Goal: Navigation & Orientation: Find specific page/section

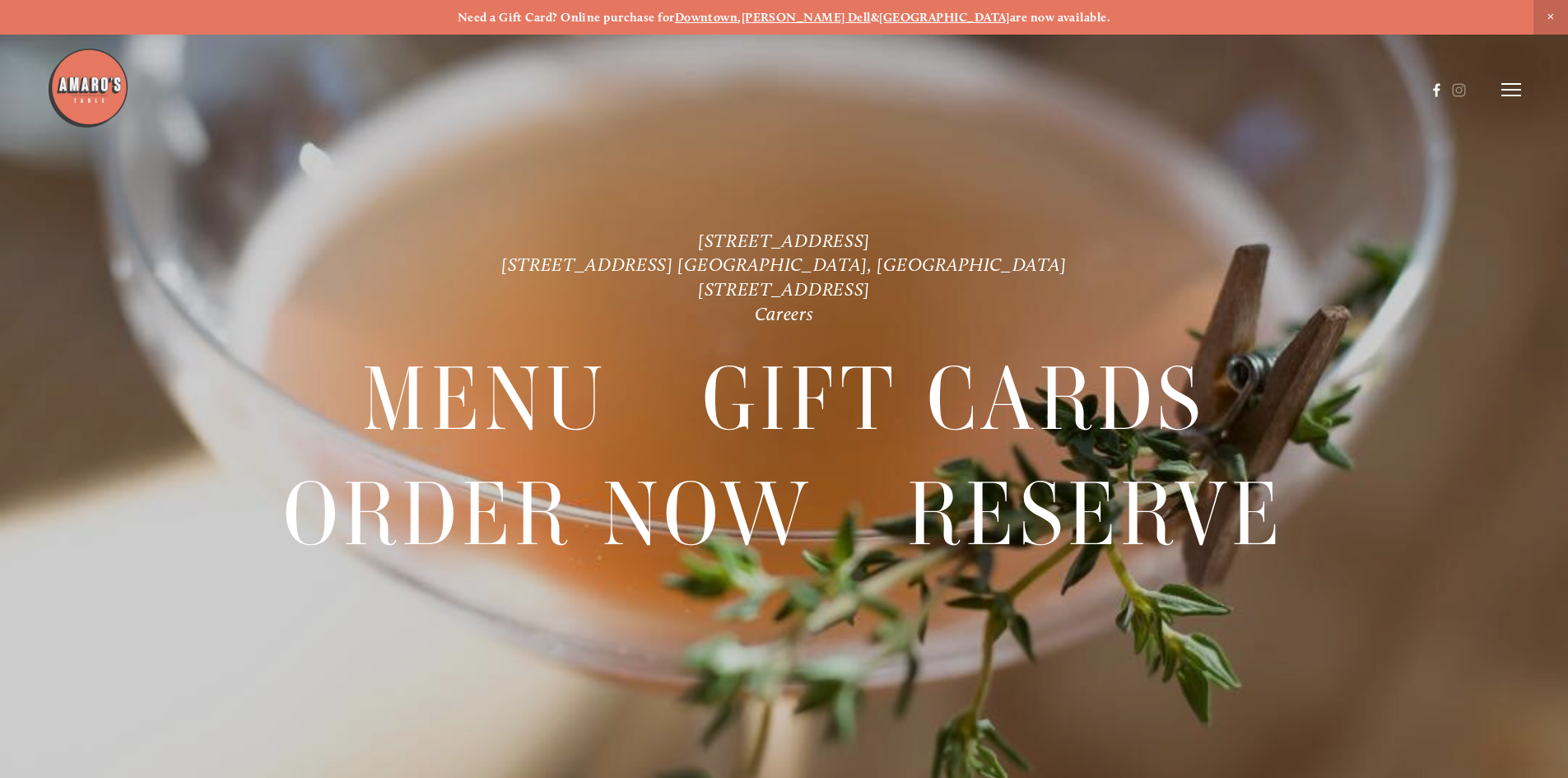
click at [1436, 92] on use at bounding box center [1436, 90] width 7 height 13
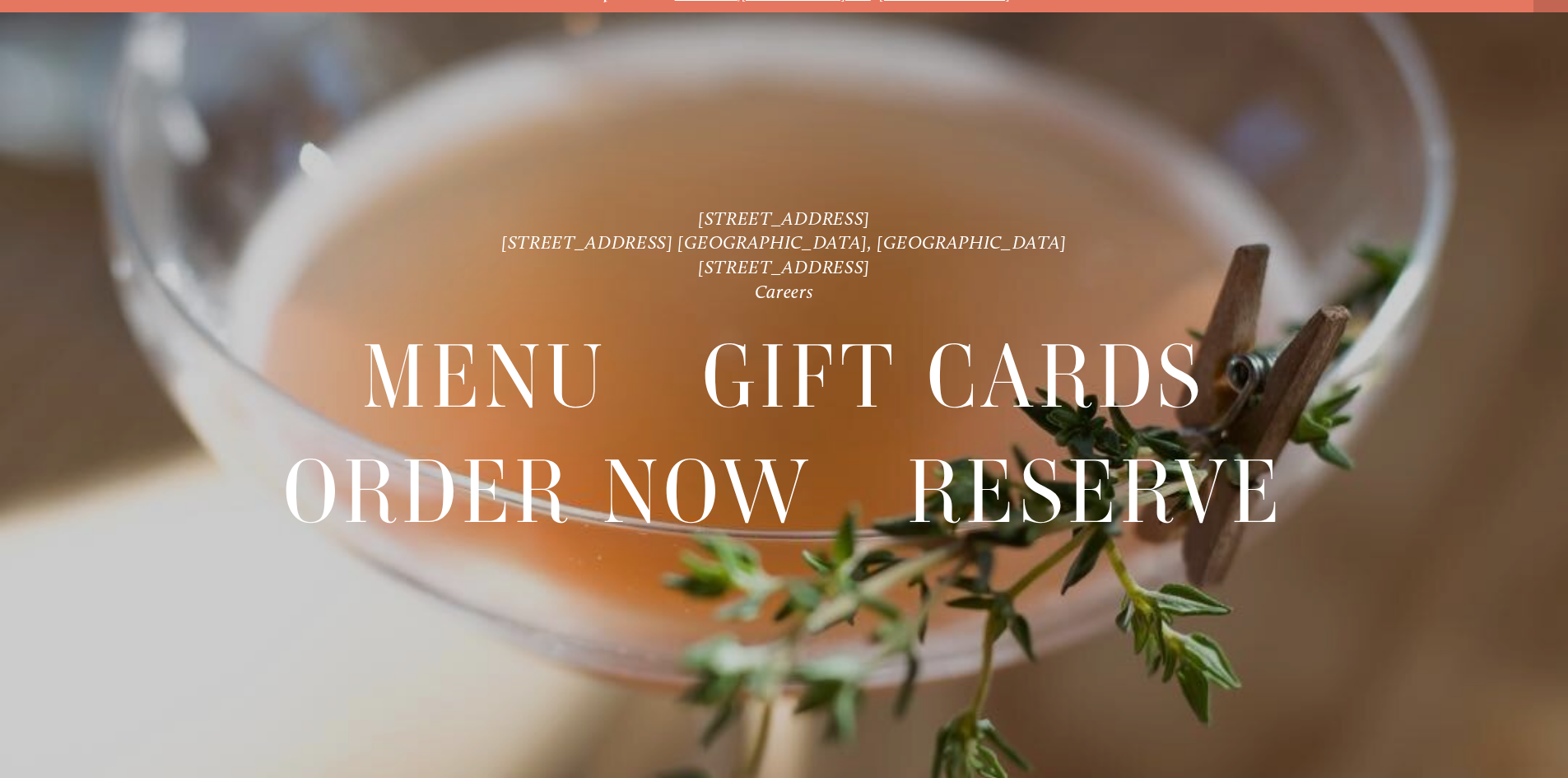
scroll to position [35, 0]
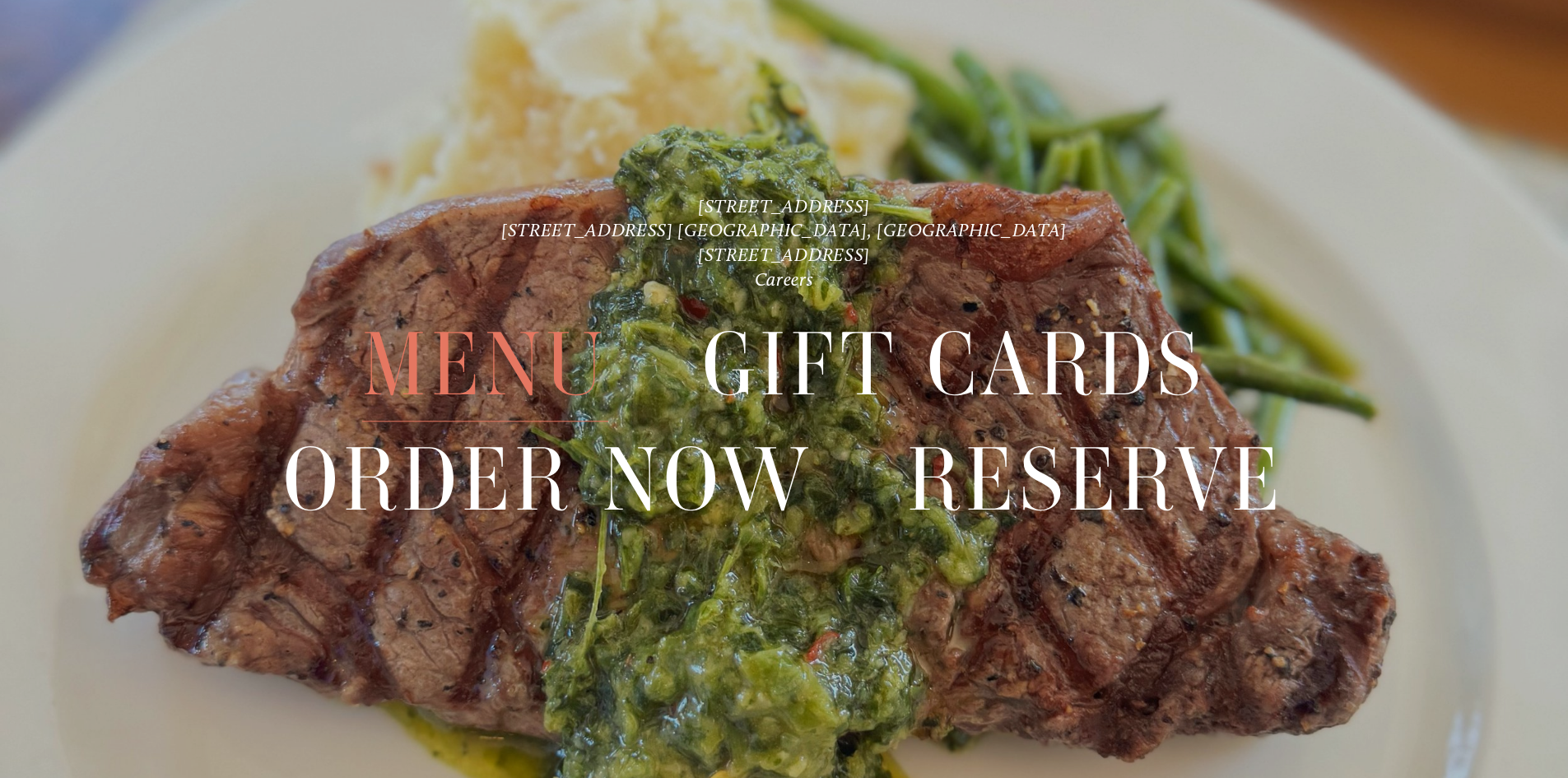
click at [554, 384] on span "Menu" at bounding box center [485, 365] width 246 height 113
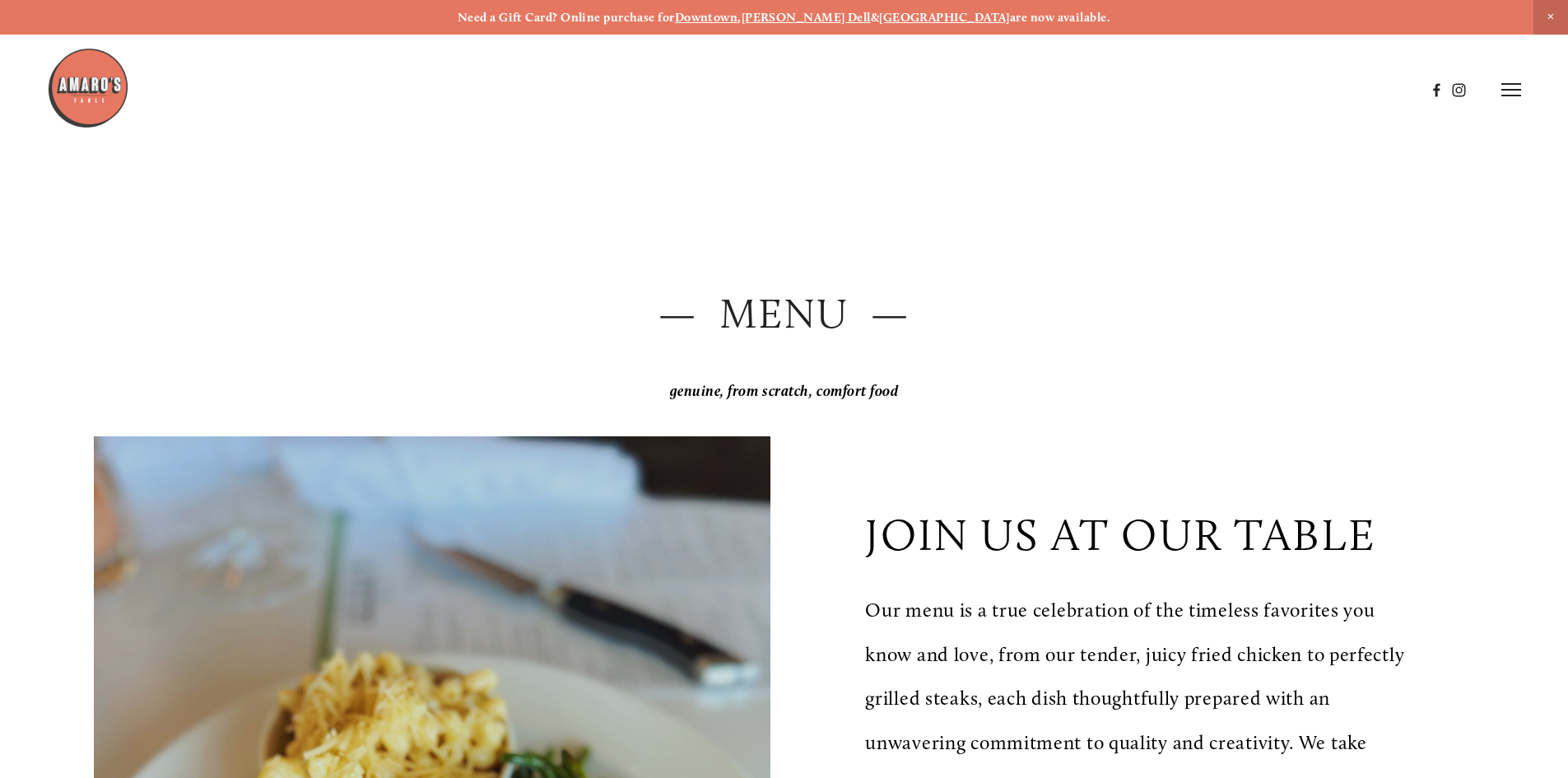
click at [1509, 93] on icon at bounding box center [1510, 89] width 20 height 14
click at [1448, 93] on span "Careers" at bounding box center [1446, 89] width 43 height 15
click at [1344, 86] on span "Gallery" at bounding box center [1336, 89] width 40 height 15
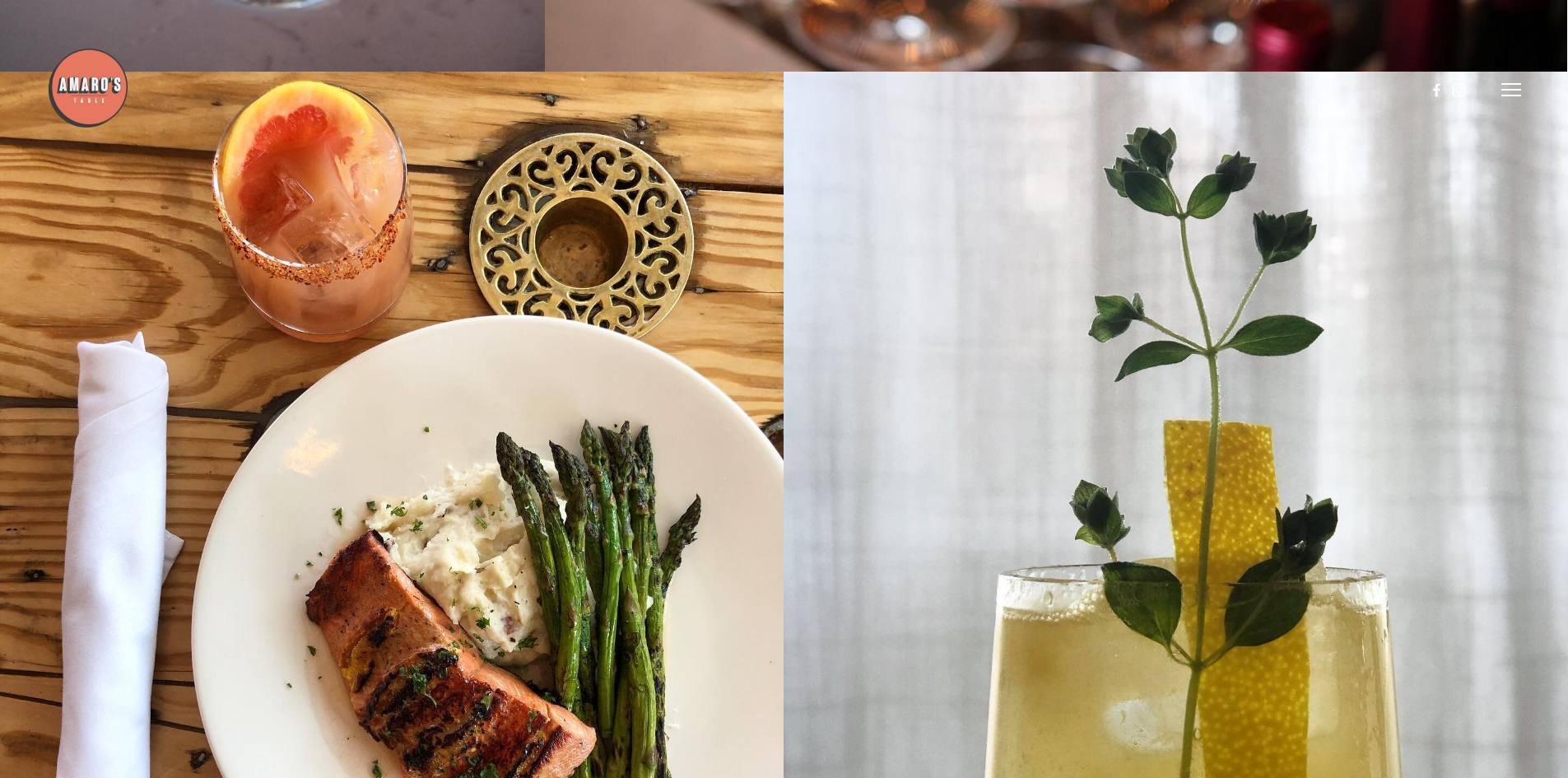
scroll to position [6587, 0]
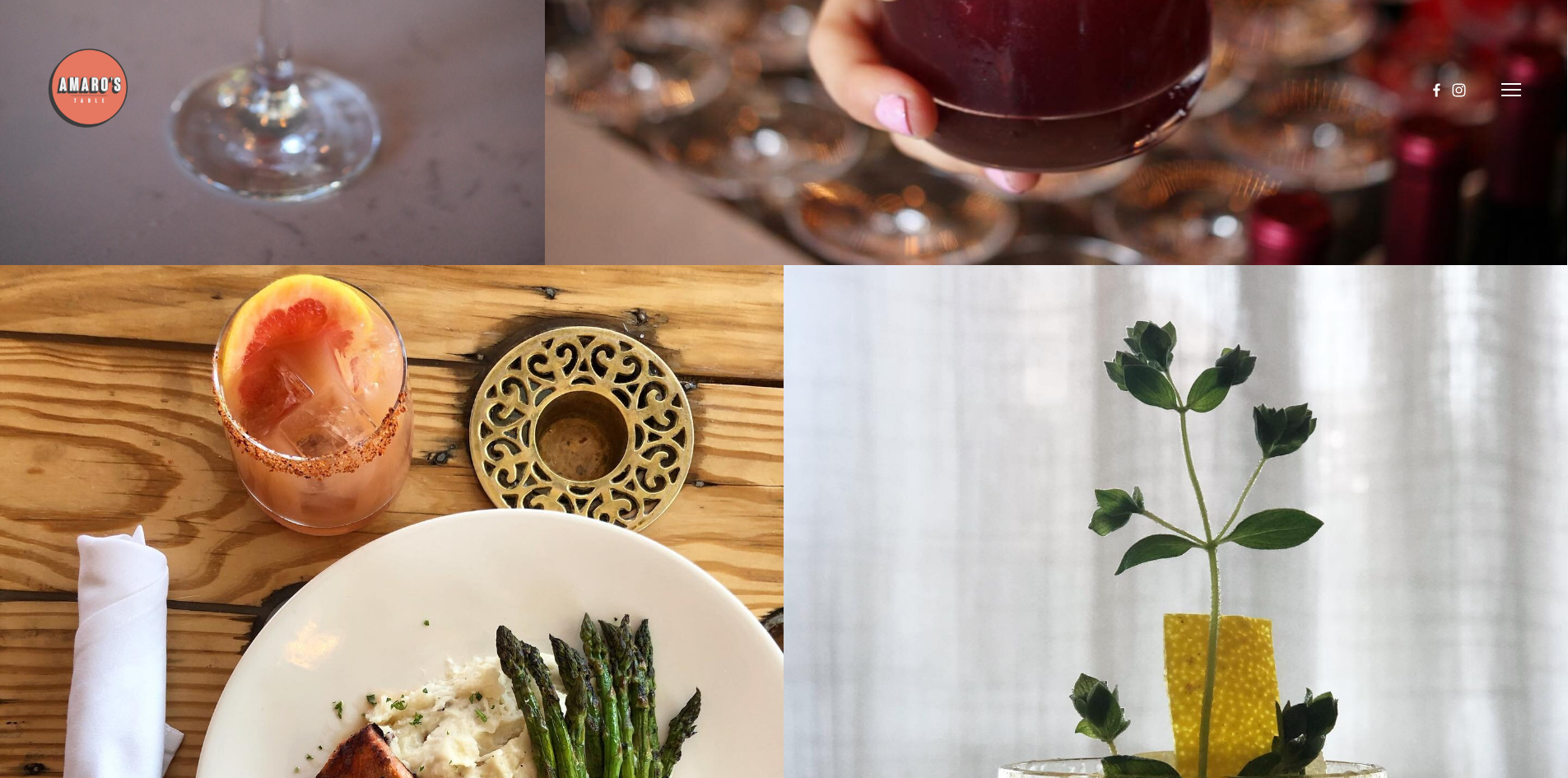
click at [86, 93] on img at bounding box center [88, 88] width 82 height 83
